Goal: Transaction & Acquisition: Purchase product/service

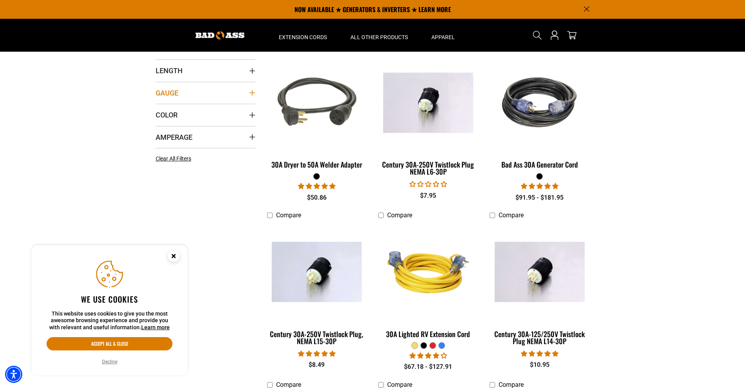
scroll to position [186, 0]
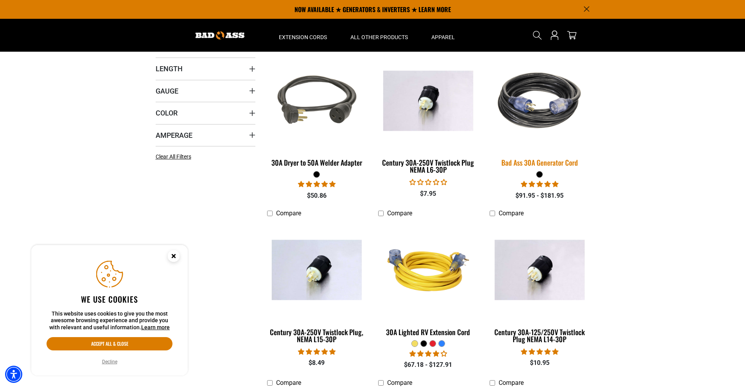
click at [541, 100] on img at bounding box center [539, 100] width 109 height 100
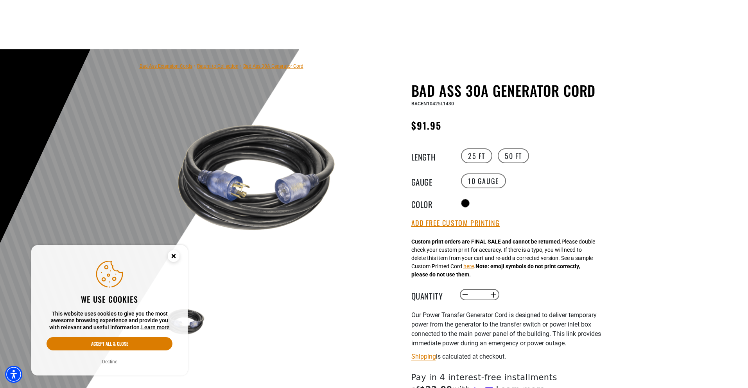
scroll to position [88, 0]
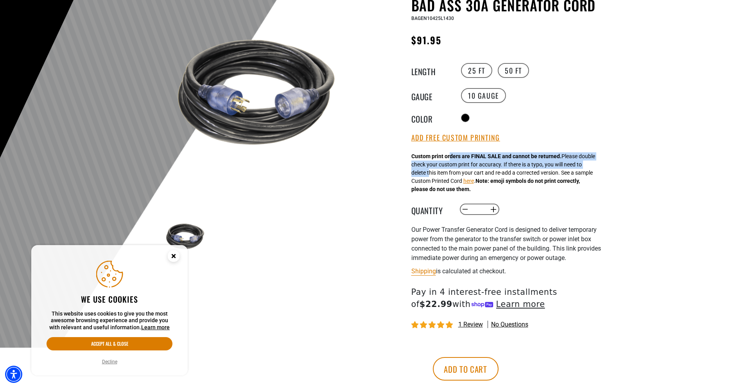
drag, startPoint x: 453, startPoint y: 157, endPoint x: 434, endPoint y: 175, distance: 25.4
click at [434, 175] on div "Custom print orders are FINAL SALE and cannot be returned. Please double check …" at bounding box center [503, 172] width 184 height 41
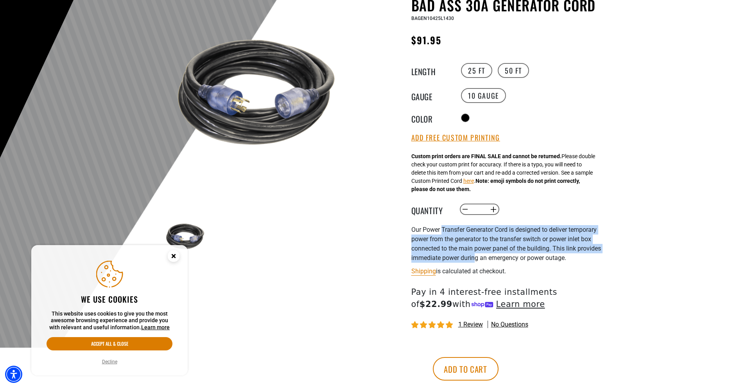
drag, startPoint x: 441, startPoint y: 232, endPoint x: 474, endPoint y: 255, distance: 40.7
click at [474, 255] on p "Our Power Transfer Generator Cord is designed to deliver temporary power from t…" at bounding box center [507, 244] width 192 height 38
drag, startPoint x: 474, startPoint y: 255, endPoint x: 465, endPoint y: 230, distance: 26.5
click at [465, 230] on p "Our Power Transfer Generator Cord is designed to deliver temporary power from t…" at bounding box center [507, 244] width 192 height 38
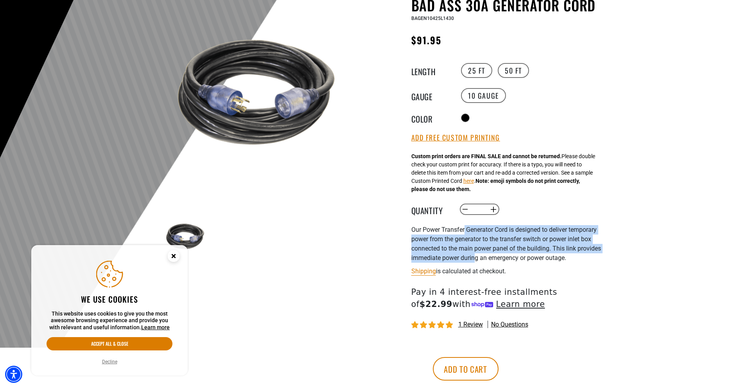
click at [465, 230] on p "Our Power Transfer Generator Cord is designed to deliver temporary power from t…" at bounding box center [507, 244] width 192 height 38
drag, startPoint x: 465, startPoint y: 230, endPoint x: 481, endPoint y: 256, distance: 30.1
click at [481, 256] on p "Our Power Transfer Generator Cord is designed to deliver temporary power from t…" at bounding box center [507, 244] width 192 height 38
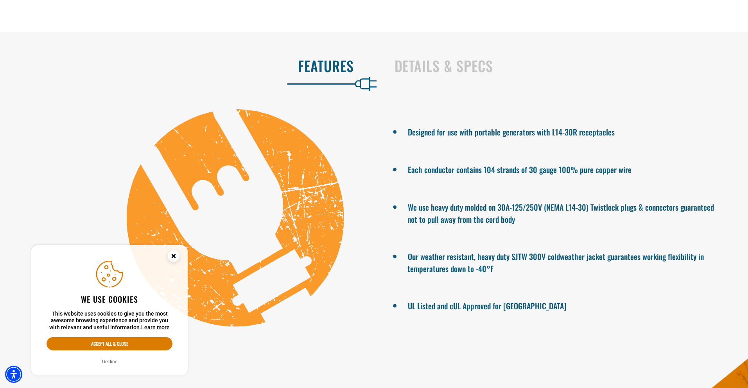
scroll to position [472, 0]
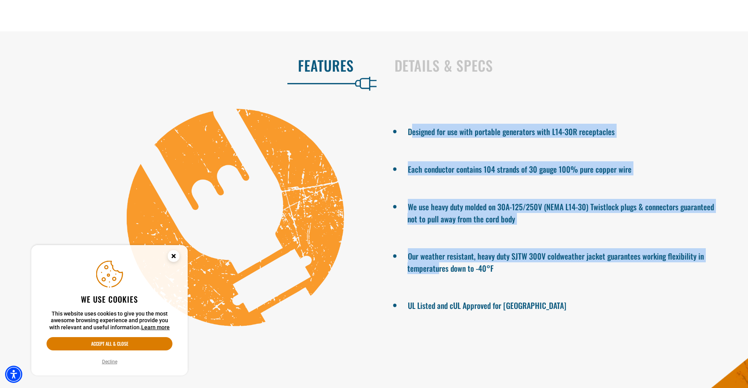
drag, startPoint x: 413, startPoint y: 129, endPoint x: 440, endPoint y: 281, distance: 154.0
click at [440, 281] on ul "Designed for use with portable generators with L14-30R receptacles Each conduct…" at bounding box center [564, 217] width 368 height 217
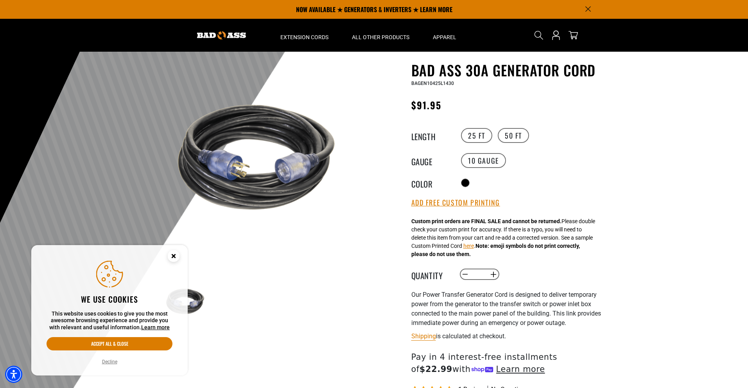
scroll to position [0, 0]
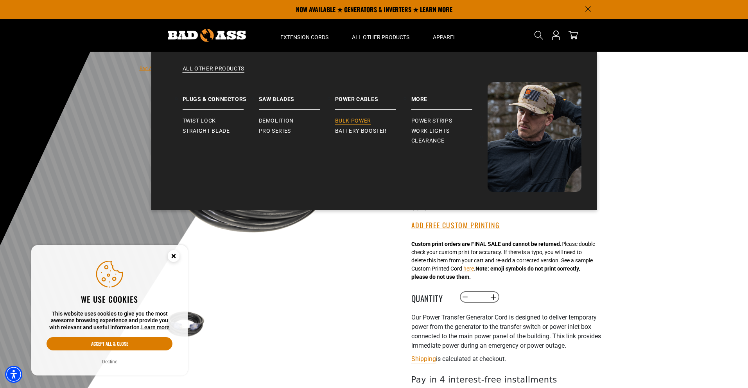
click at [360, 120] on span "Bulk Power" at bounding box center [353, 120] width 36 height 7
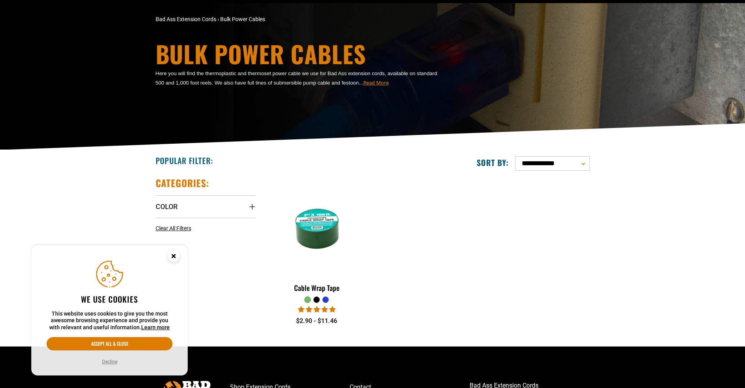
scroll to position [54, 0]
